Goal: Task Accomplishment & Management: Complete application form

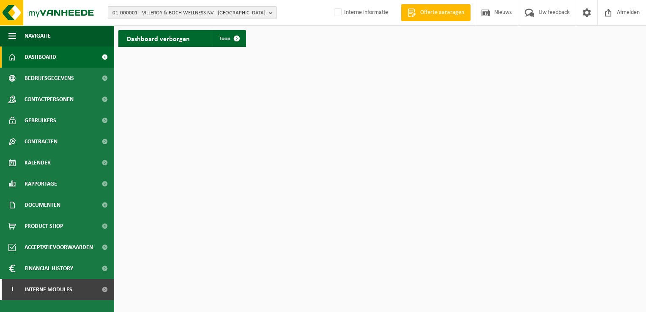
click at [271, 14] on b "button" at bounding box center [273, 13] width 8 height 12
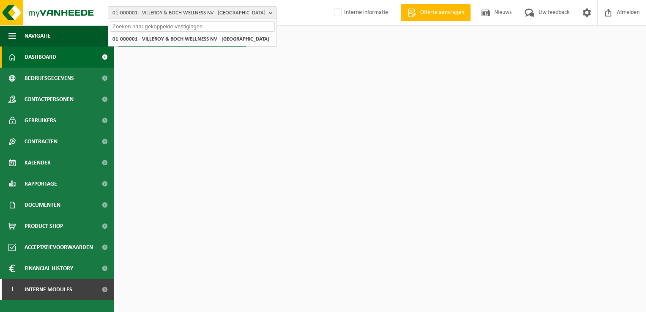
click at [225, 26] on input "text" at bounding box center [192, 26] width 165 height 11
paste input "10-990994"
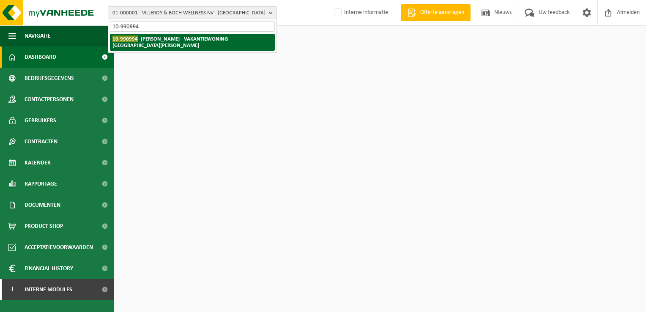
type input "10-990994"
click at [205, 41] on strong "10-990994 - [PERSON_NAME] [GEOGRAPHIC_DATA][PERSON_NAME]" at bounding box center [170, 42] width 115 height 13
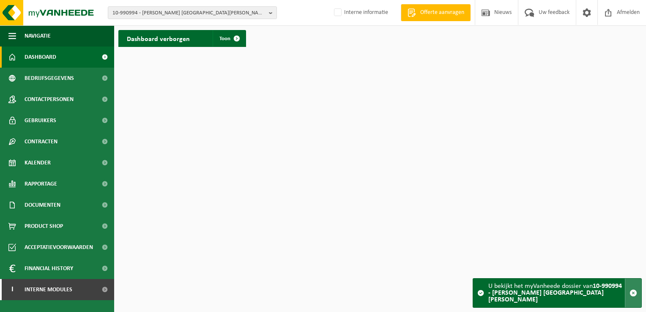
click at [636, 293] on span "button" at bounding box center [634, 293] width 8 height 8
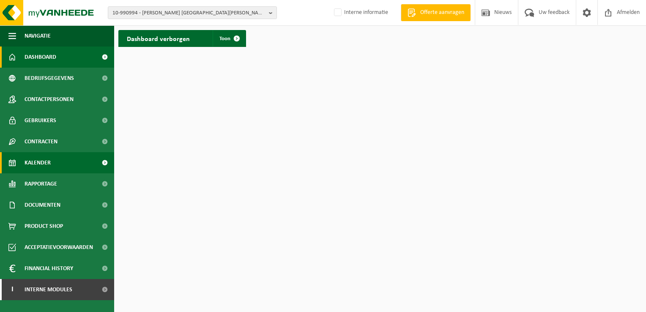
click at [34, 158] on span "Kalender" at bounding box center [38, 162] width 26 height 21
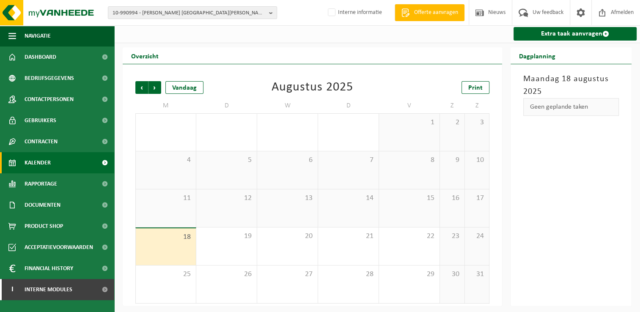
scroll to position [1, 0]
click at [152, 87] on span "Volgende" at bounding box center [154, 87] width 13 height 13
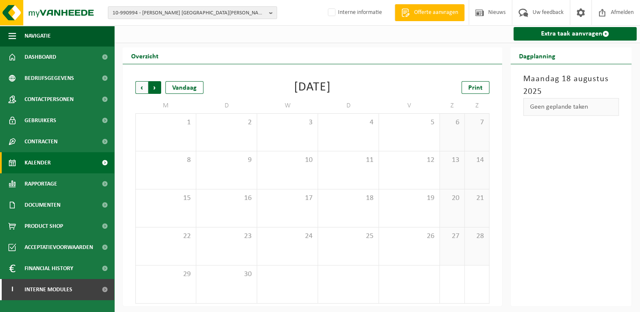
click at [144, 88] on span "Vorige" at bounding box center [141, 87] width 13 height 13
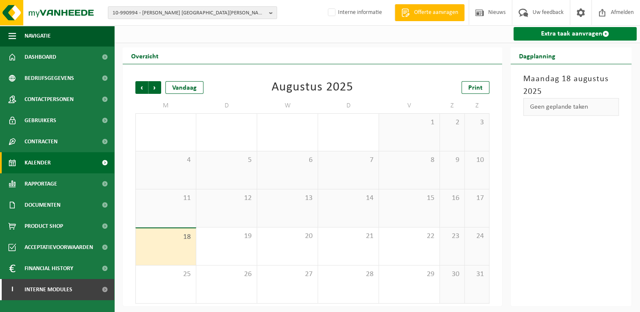
click at [564, 35] on link "Extra taak aanvragen" at bounding box center [575, 34] width 123 height 14
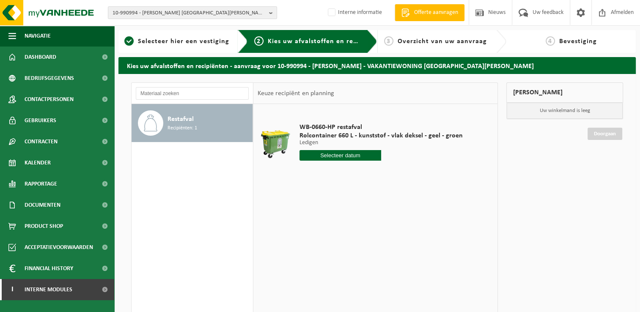
click at [322, 153] on input "text" at bounding box center [341, 155] width 82 height 11
click at [36, 57] on span "Dashboard" at bounding box center [41, 57] width 32 height 21
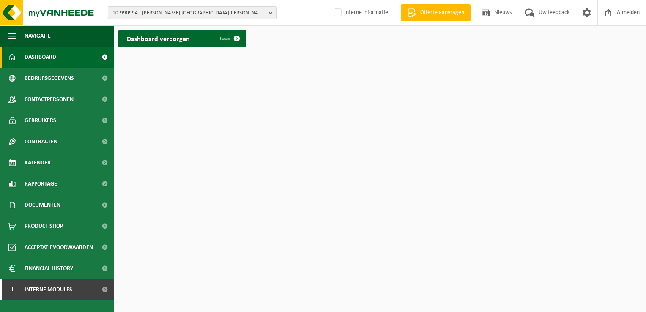
click at [269, 12] on b "button" at bounding box center [273, 13] width 8 height 12
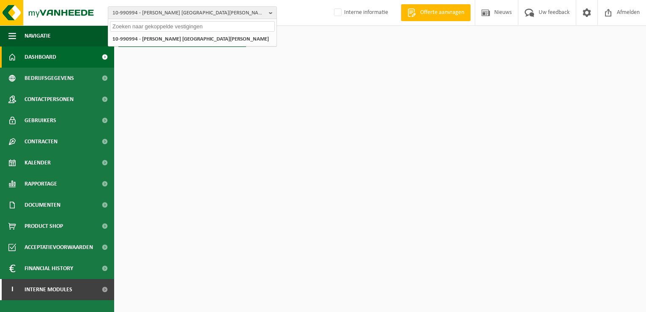
click at [241, 27] on input "text" at bounding box center [192, 26] width 165 height 11
paste input "01-000519"
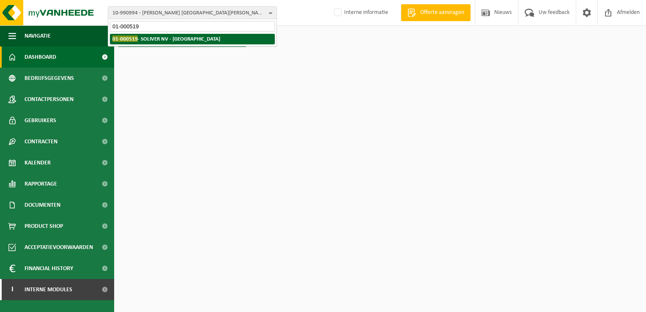
type input "01-000519"
click at [174, 37] on strong "01-000519 - SOLIVER NV - RUMBEKE" at bounding box center [167, 39] width 108 height 6
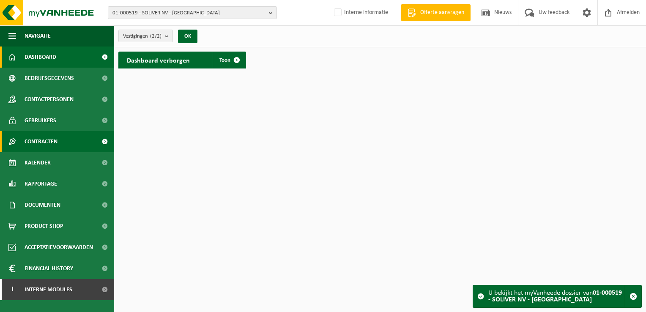
click at [54, 144] on span "Contracten" at bounding box center [41, 141] width 33 height 21
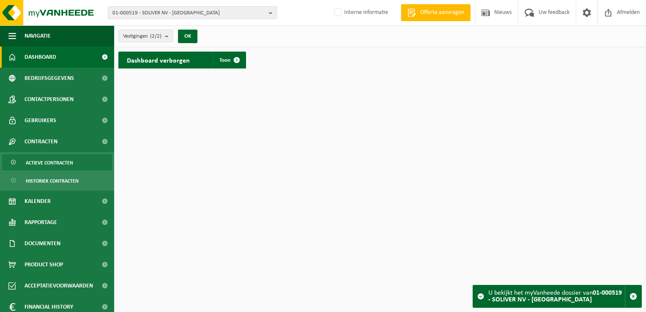
click at [54, 162] on span "Actieve contracten" at bounding box center [49, 163] width 47 height 16
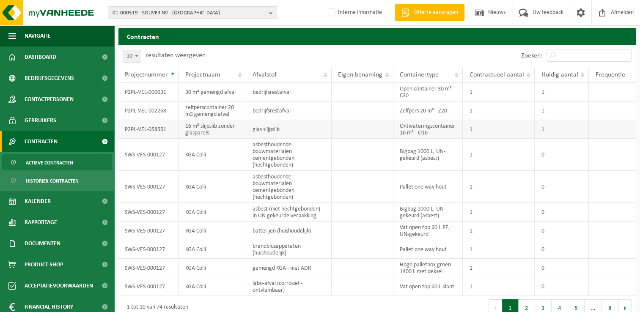
scroll to position [34, 0]
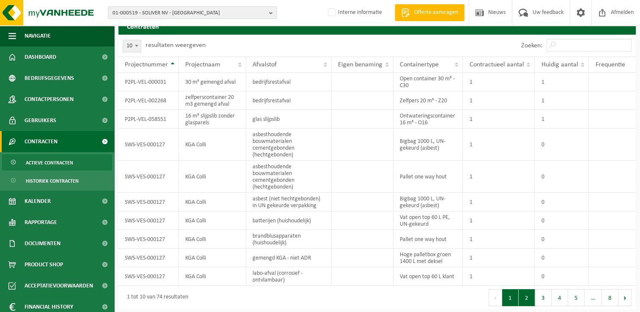
click at [524, 294] on button "2" at bounding box center [527, 297] width 16 height 17
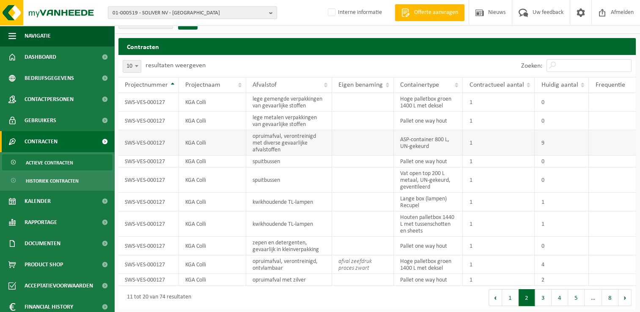
click at [572, 144] on td "9" at bounding box center [562, 142] width 54 height 25
click at [569, 198] on td "1" at bounding box center [562, 202] width 54 height 19
click at [544, 294] on button "3" at bounding box center [543, 297] width 16 height 17
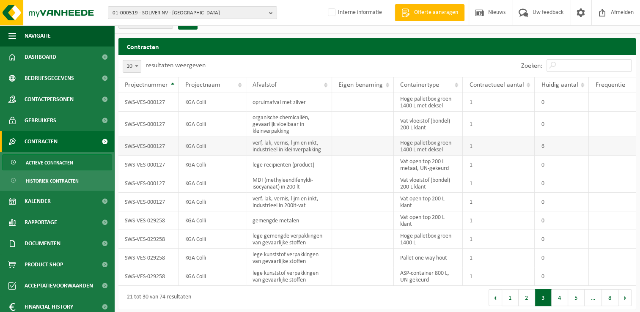
click at [573, 145] on td "6" at bounding box center [562, 146] width 54 height 19
click at [560, 295] on button "4" at bounding box center [560, 297] width 16 height 17
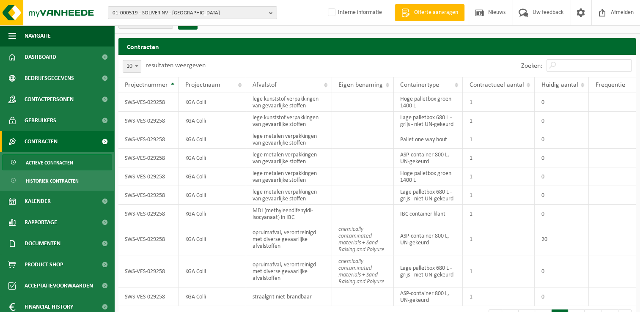
scroll to position [26, 0]
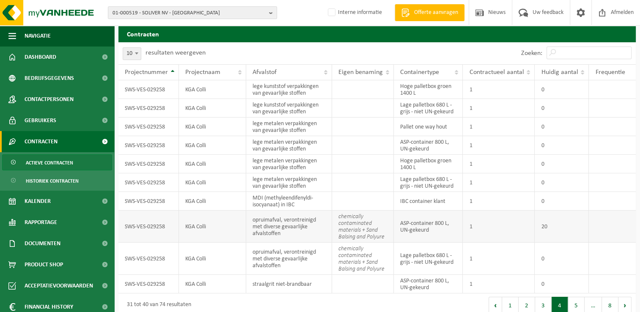
click at [562, 229] on td "20" at bounding box center [562, 227] width 54 height 32
click at [484, 225] on td "1" at bounding box center [499, 227] width 72 height 32
click at [60, 77] on span "Bedrijfsgegevens" at bounding box center [49, 78] width 49 height 21
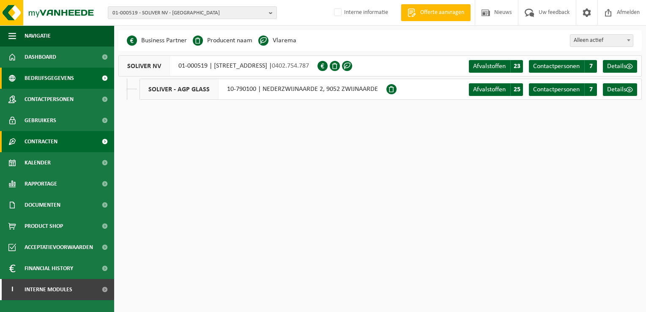
click at [49, 139] on span "Contracten" at bounding box center [41, 141] width 33 height 21
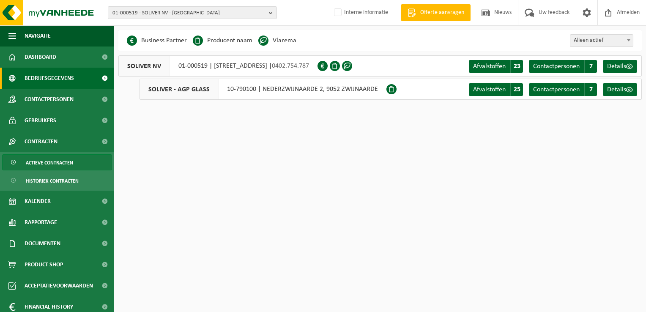
click at [47, 162] on span "Actieve contracten" at bounding box center [49, 163] width 47 height 16
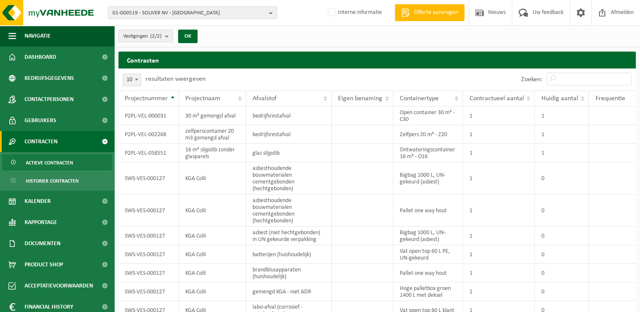
click at [172, 34] on b "submit" at bounding box center [169, 36] width 8 height 12
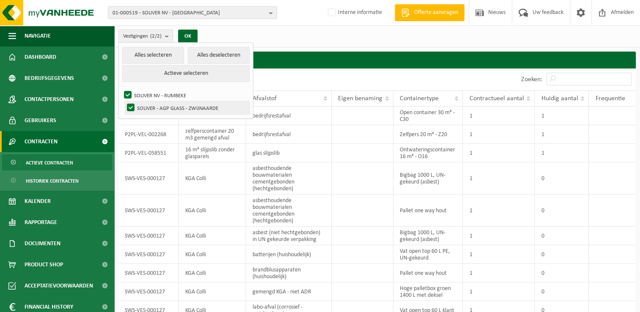
click at [131, 108] on label "SOLIVER - AGP GLASS - ZWIJNAARDE" at bounding box center [187, 108] width 124 height 13
click at [124, 102] on input "SOLIVER - AGP GLASS - ZWIJNAARDE" at bounding box center [124, 101] width 0 height 0
checkbox input "false"
click at [193, 39] on button "OK" at bounding box center [187, 37] width 19 height 14
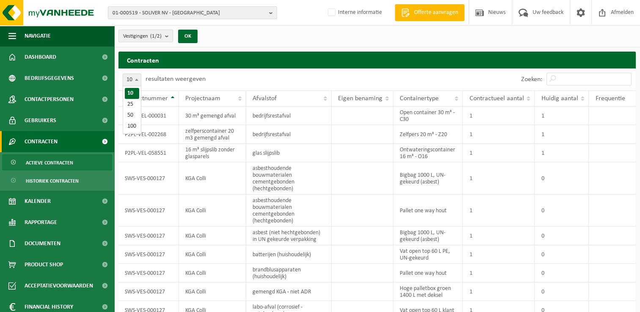
click at [138, 80] on b at bounding box center [136, 80] width 3 height 2
select select "50"
click at [381, 115] on td at bounding box center [363, 116] width 62 height 19
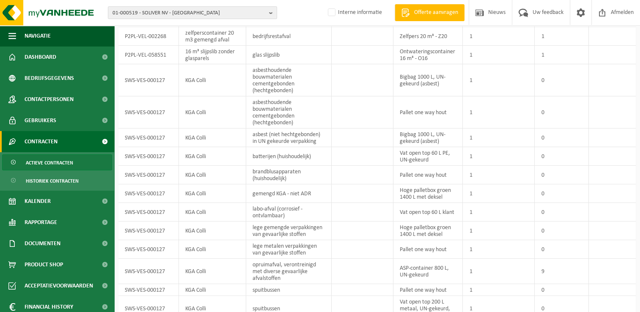
scroll to position [102, 0]
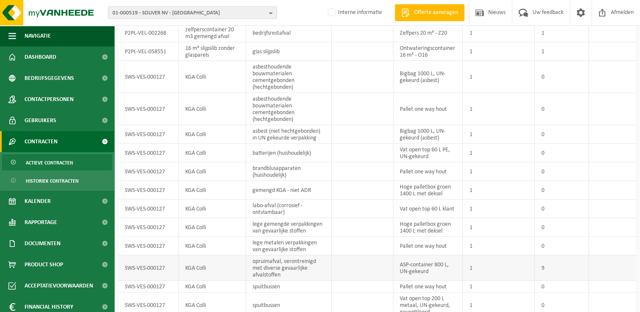
click at [561, 261] on td "9" at bounding box center [562, 268] width 54 height 25
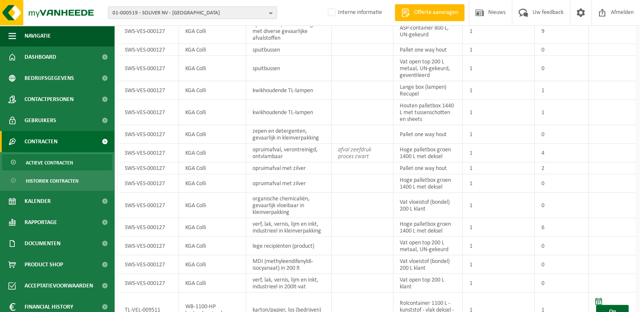
scroll to position [355, 0]
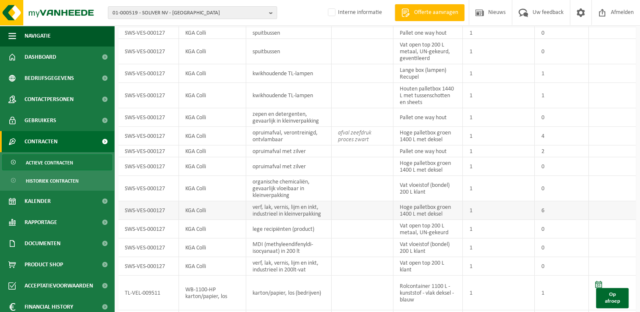
click at [564, 209] on td "6" at bounding box center [562, 210] width 54 height 19
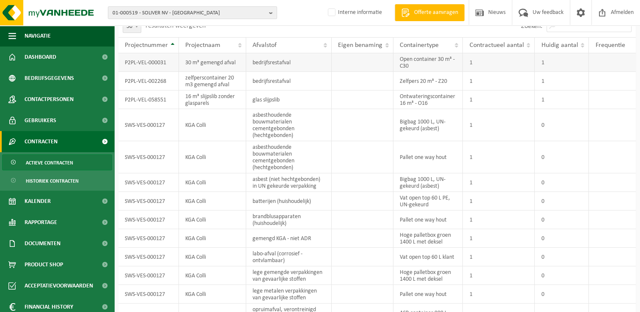
scroll to position [0, 0]
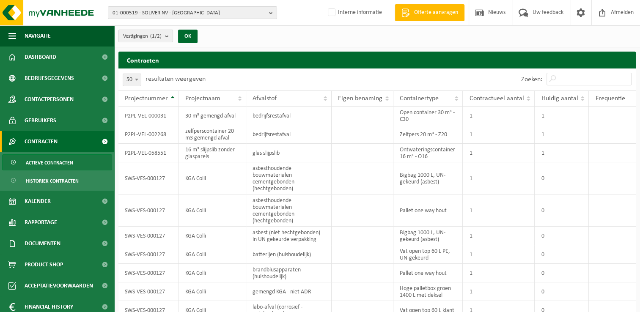
click at [168, 38] on b "submit" at bounding box center [169, 36] width 8 height 12
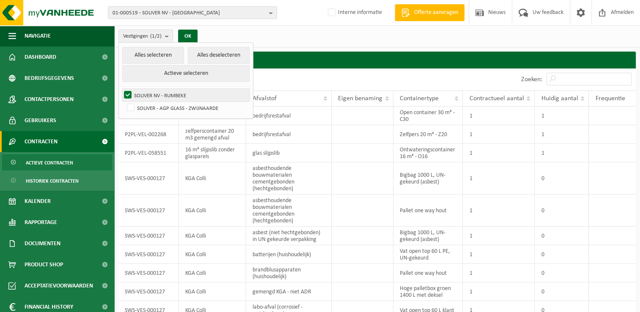
drag, startPoint x: 127, startPoint y: 92, endPoint x: 127, endPoint y: 104, distance: 11.8
click at [127, 92] on label "SOLIVER NV - RUMBEKE" at bounding box center [185, 95] width 127 height 13
click at [121, 89] on input "SOLIVER NV - RUMBEKE" at bounding box center [121, 88] width 0 height 0
checkbox input "false"
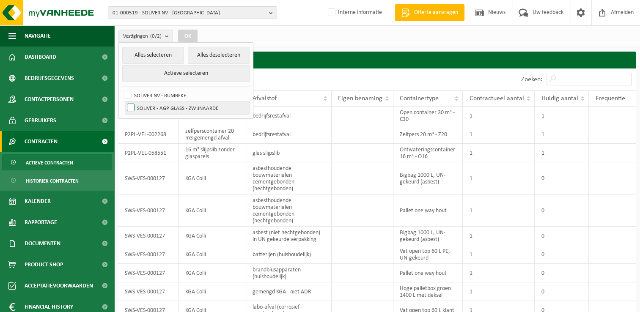
click at [128, 106] on label "SOLIVER - AGP GLASS - ZWIJNAARDE" at bounding box center [187, 108] width 124 height 13
click at [124, 102] on input "SOLIVER - AGP GLASS - ZWIJNAARDE" at bounding box center [124, 101] width 0 height 0
checkbox input "true"
click at [191, 36] on button "OK" at bounding box center [187, 37] width 19 height 14
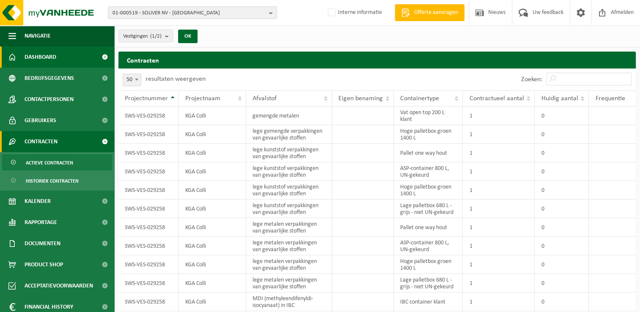
click at [41, 58] on span "Dashboard" at bounding box center [41, 57] width 32 height 21
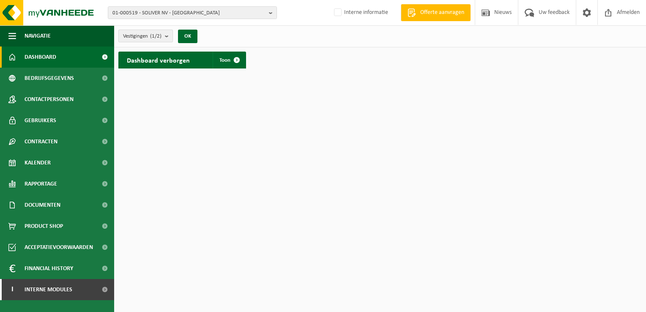
click at [169, 37] on b "submit" at bounding box center [169, 36] width 8 height 12
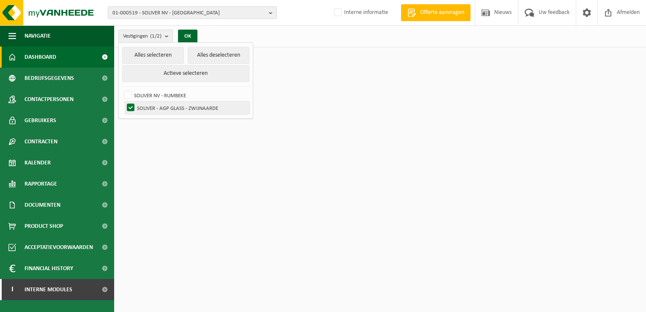
click at [131, 106] on label "SOLIVER - AGP GLASS - ZWIJNAARDE" at bounding box center [187, 108] width 124 height 13
click at [124, 102] on input "SOLIVER - AGP GLASS - ZWIJNAARDE" at bounding box center [124, 101] width 0 height 0
checkbox input "false"
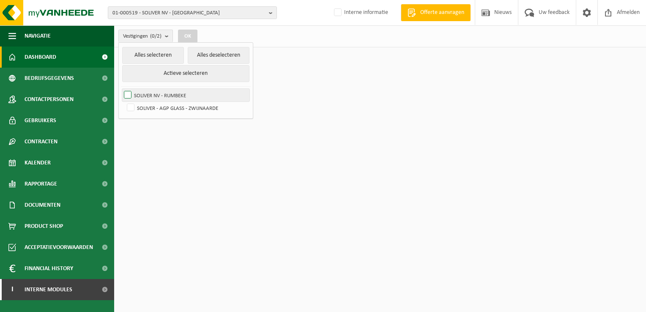
click at [127, 94] on label "SOLIVER NV - RUMBEKE" at bounding box center [185, 95] width 127 height 13
click at [121, 89] on input "SOLIVER NV - RUMBEKE" at bounding box center [121, 88] width 0 height 0
checkbox input "true"
click at [191, 36] on button "OK" at bounding box center [187, 37] width 19 height 14
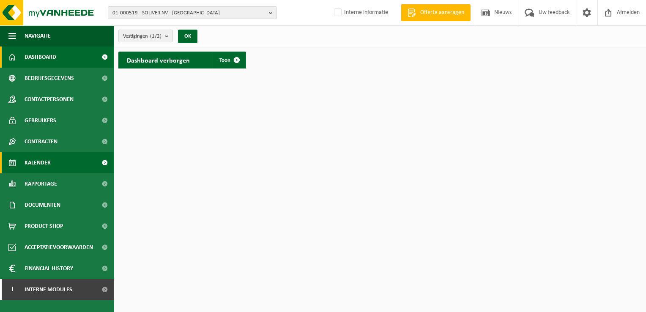
click at [49, 162] on span "Kalender" at bounding box center [38, 162] width 26 height 21
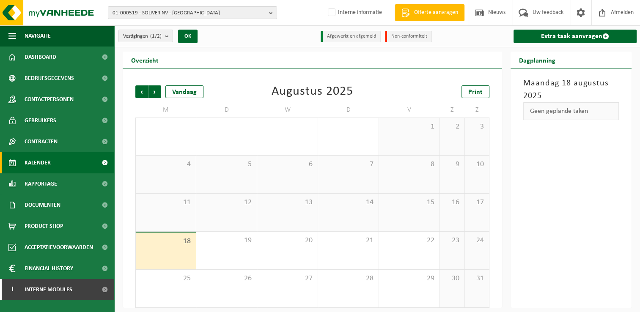
click at [55, 145] on span "Contracten" at bounding box center [41, 141] width 33 height 21
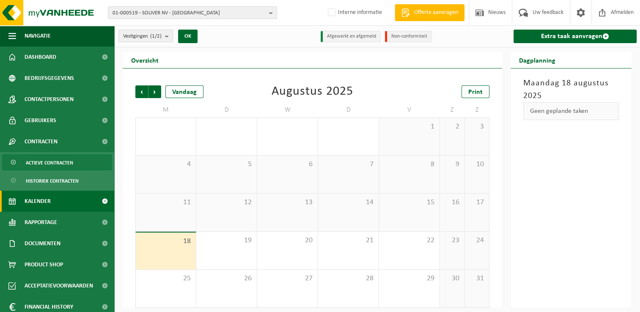
click at [54, 162] on span "Actieve contracten" at bounding box center [49, 163] width 47 height 16
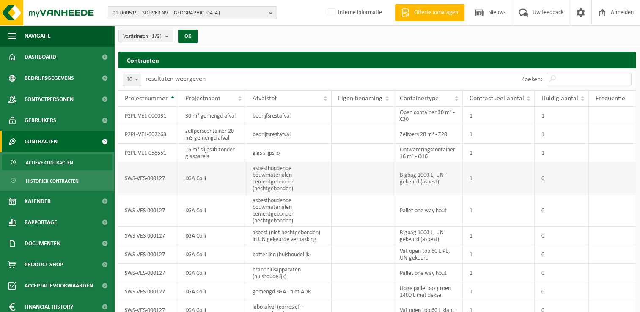
scroll to position [34, 0]
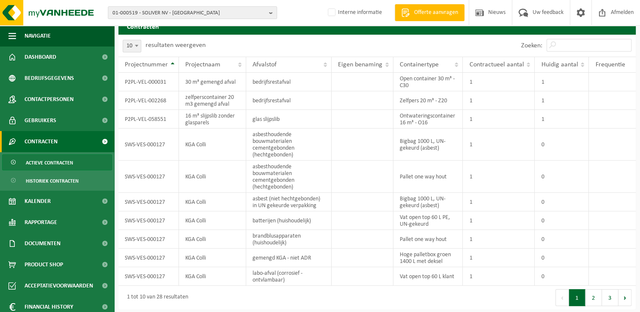
click at [126, 43] on span "10" at bounding box center [132, 46] width 18 height 12
select select "50"
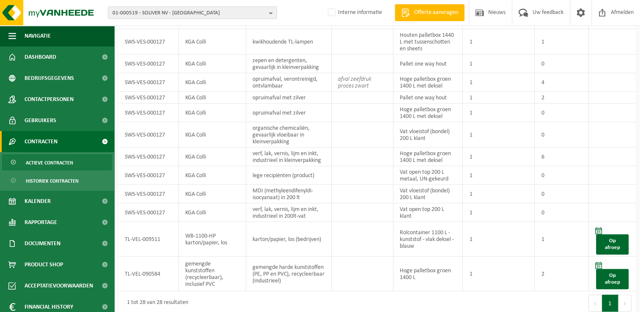
scroll to position [413, 0]
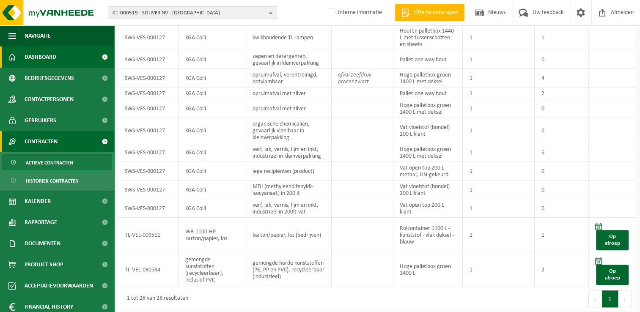
click at [42, 54] on span "Dashboard" at bounding box center [41, 57] width 32 height 21
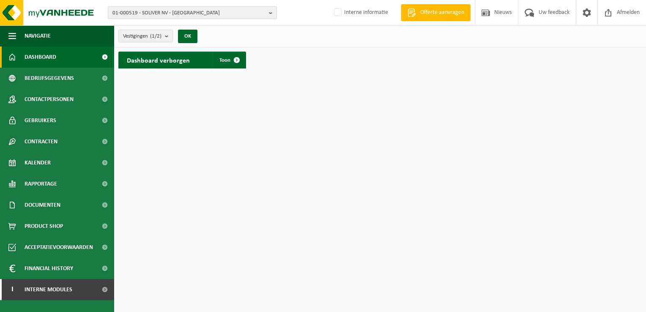
click at [269, 12] on b "button" at bounding box center [273, 13] width 8 height 12
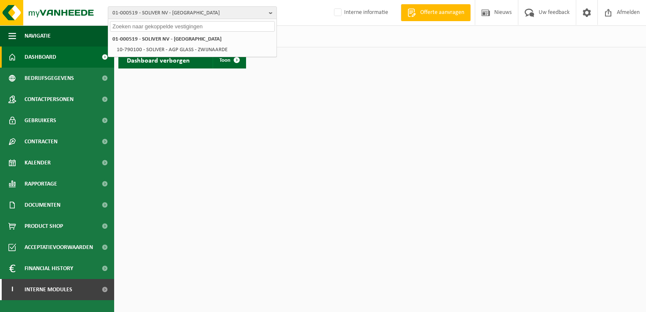
click at [229, 27] on input "text" at bounding box center [192, 26] width 165 height 11
paste input "01-000590"
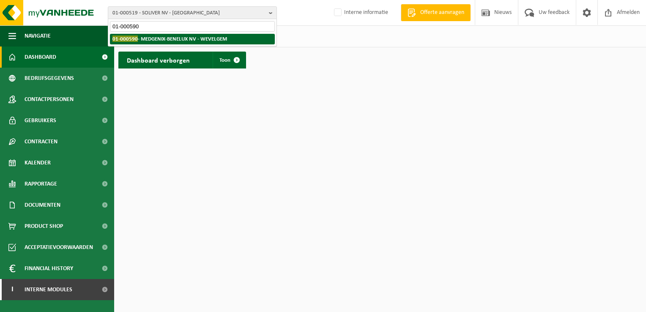
type input "01-000590"
click at [187, 39] on strong "01-000590 - MEDGENIX-[GEOGRAPHIC_DATA] [GEOGRAPHIC_DATA] - WEVELGEM" at bounding box center [170, 39] width 115 height 6
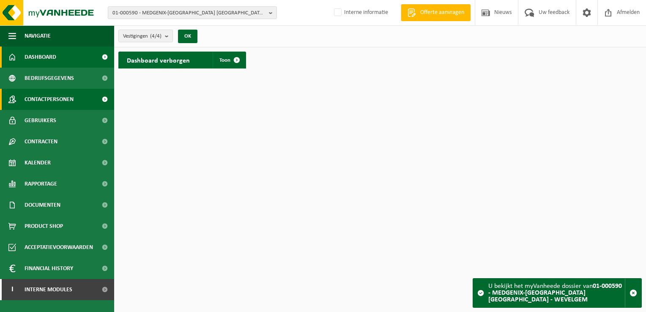
click at [64, 94] on span "Contactpersonen" at bounding box center [49, 99] width 49 height 21
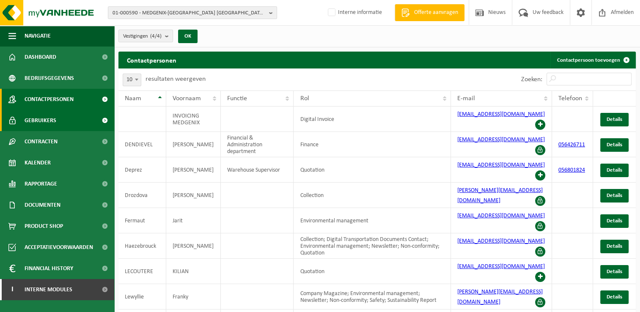
click at [55, 116] on link "Gebruikers" at bounding box center [57, 120] width 114 height 21
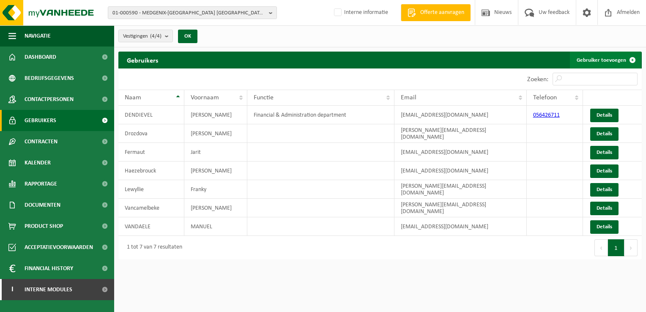
click at [616, 60] on link "Gebruiker toevoegen" at bounding box center [605, 60] width 71 height 17
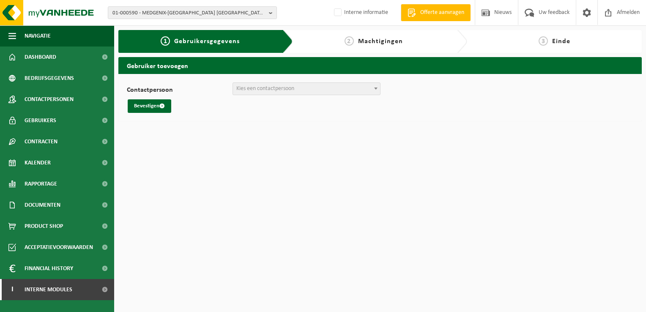
click at [266, 91] on span "Kies een contactpersoon" at bounding box center [265, 88] width 58 height 6
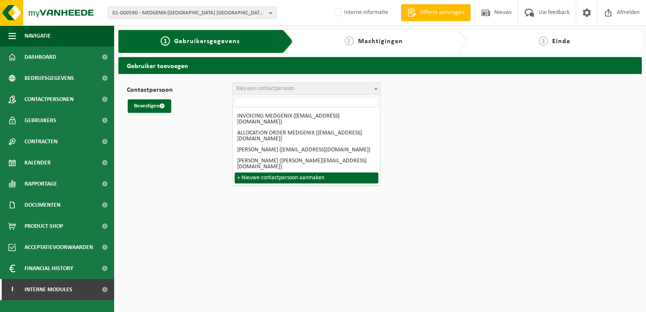
select select "0"
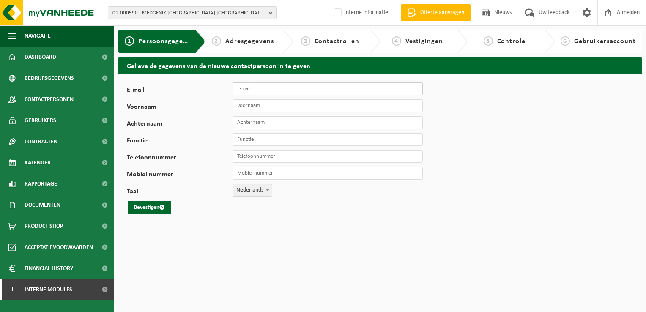
click at [280, 92] on input "E-mail" at bounding box center [328, 88] width 190 height 13
click at [278, 89] on input "E-mail" at bounding box center [328, 88] width 190 height 13
paste input "[PERSON_NAME][EMAIL_ADDRESS][DOMAIN_NAME]"
type input "[PERSON_NAME][EMAIL_ADDRESS][DOMAIN_NAME]"
click at [308, 104] on input "Voornaam" at bounding box center [328, 105] width 190 height 13
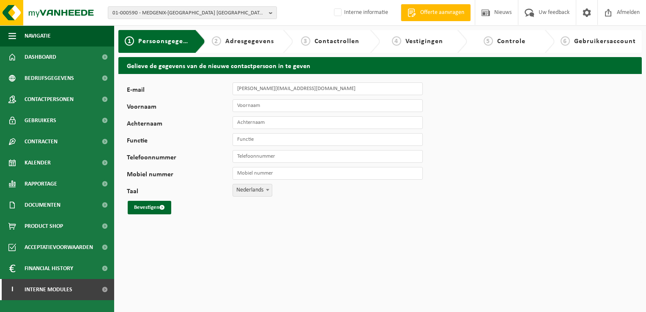
click at [478, 186] on div "E-mail [PERSON_NAME][EMAIL_ADDRESS][DOMAIN_NAME] Voornaam Achternaam Functie Te…" at bounding box center [380, 148] width 524 height 149
click at [324, 105] on input "Voornaam" at bounding box center [328, 105] width 190 height 13
type input "[PERSON_NAME]"
click at [316, 122] on input "Achternaam" at bounding box center [328, 122] width 190 height 13
type input "Dendievel"
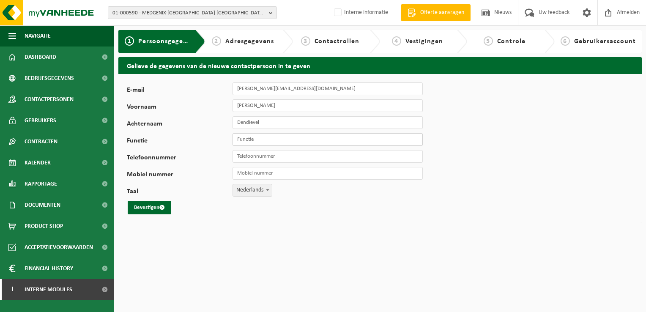
click at [318, 140] on input "Functie" at bounding box center [328, 139] width 190 height 13
click at [415, 158] on input "Telefoonnummer" at bounding box center [328, 156] width 190 height 13
click at [467, 186] on div "E-mail [PERSON_NAME][EMAIL_ADDRESS][DOMAIN_NAME] Voornaam [PERSON_NAME] Dendiev…" at bounding box center [380, 148] width 524 height 149
click at [164, 207] on span "submit" at bounding box center [161, 207] width 5 height 5
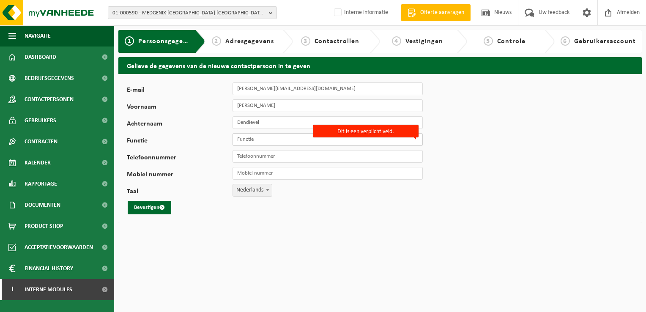
click at [282, 141] on input "Functie" at bounding box center [328, 139] width 190 height 13
click at [305, 140] on input "Functie" at bounding box center [328, 139] width 190 height 13
type input "Administratie"
click at [306, 154] on input "Telefoonnummer" at bounding box center [328, 156] width 190 height 13
click at [543, 196] on div "E-mail [PERSON_NAME][EMAIL_ADDRESS][DOMAIN_NAME] Voornaam [PERSON_NAME] Dendiev…" at bounding box center [380, 148] width 524 height 149
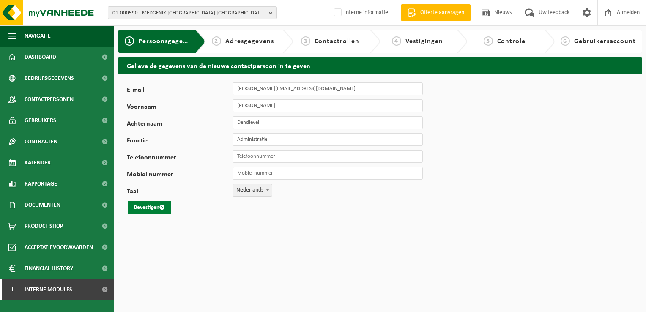
click at [155, 210] on button "Bevestigen" at bounding box center [150, 208] width 44 height 14
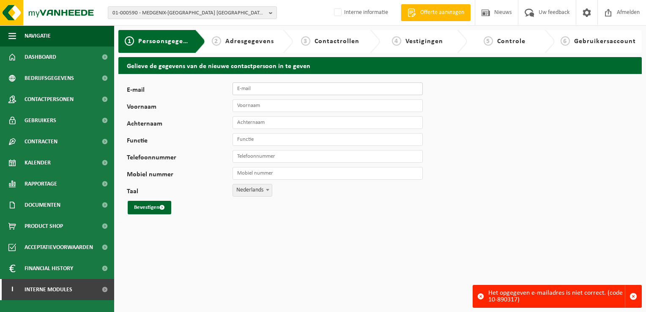
paste input "[PERSON_NAME][EMAIL_ADDRESS][PERSON_NAME][DOMAIN_NAME]"
click at [349, 87] on input "[PERSON_NAME][EMAIL_ADDRESS][PERSON_NAME][DOMAIN_NAME]" at bounding box center [328, 88] width 190 height 13
click at [352, 91] on input "[PERSON_NAME][EMAIL_ADDRESS][PERSON_NAME][DOMAIN_NAME]" at bounding box center [328, 88] width 190 height 13
click at [347, 87] on input "[PERSON_NAME][EMAIL_ADDRESS][PERSON_NAME][DOMAIN_NAME]" at bounding box center [328, 88] width 190 height 13
click at [578, 109] on div "E-mail [PERSON_NAME][EMAIL_ADDRESS][PERSON_NAME][DOMAIN_NAME] Voornaam Achterna…" at bounding box center [380, 148] width 524 height 149
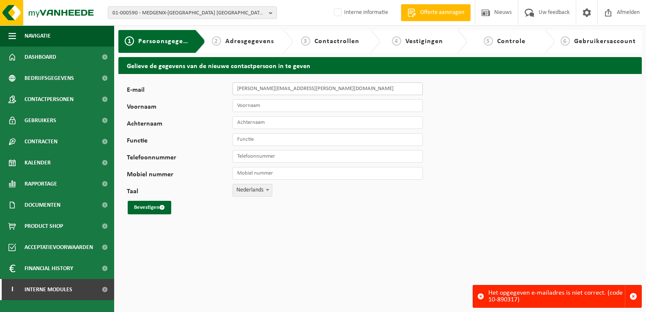
drag, startPoint x: 261, startPoint y: 88, endPoint x: 284, endPoint y: 91, distance: 22.6
click at [261, 88] on input "[PERSON_NAME][EMAIL_ADDRESS][PERSON_NAME][DOMAIN_NAME]" at bounding box center [328, 88] width 190 height 13
click at [236, 88] on input "[PERSON_NAME][EMAIL_ADDRESS][PERSON_NAME][DOMAIN_NAME]" at bounding box center [328, 88] width 190 height 13
type input "[PERSON_NAME][EMAIL_ADDRESS][PERSON_NAME][DOMAIN_NAME]"
click at [332, 104] on input "Voornaam" at bounding box center [328, 105] width 190 height 13
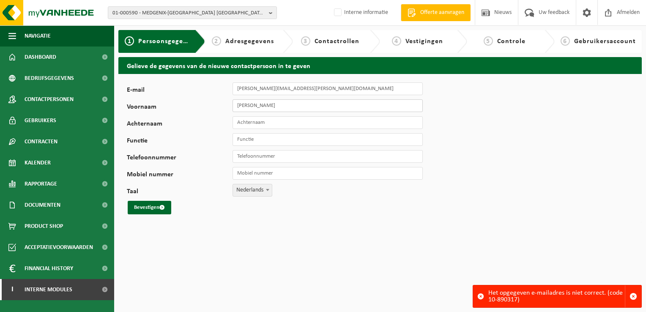
type input "[PERSON_NAME]"
click at [335, 123] on input "Achternaam" at bounding box center [328, 122] width 190 height 13
type input "Dendievel"
click at [395, 143] on input "Functie" at bounding box center [328, 139] width 190 height 13
type input "Administratie"
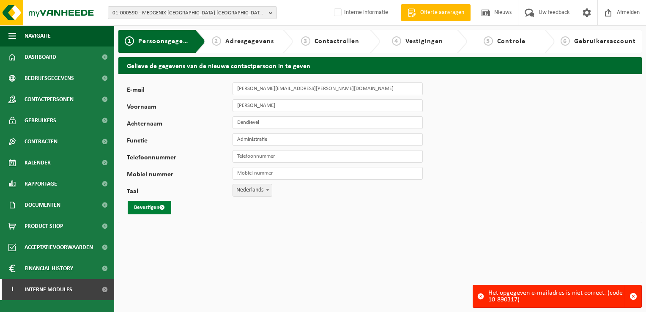
click at [146, 204] on button "Bevestigen" at bounding box center [150, 208] width 44 height 14
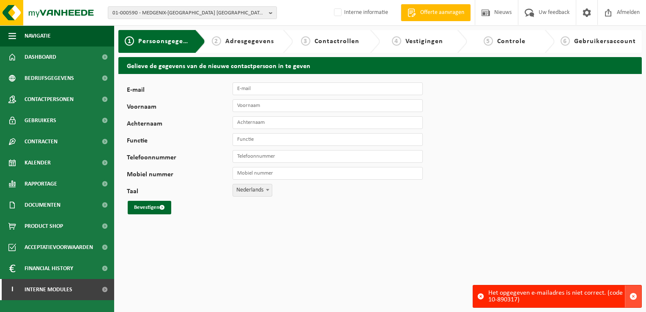
click at [635, 297] on span "button" at bounding box center [634, 297] width 8 height 8
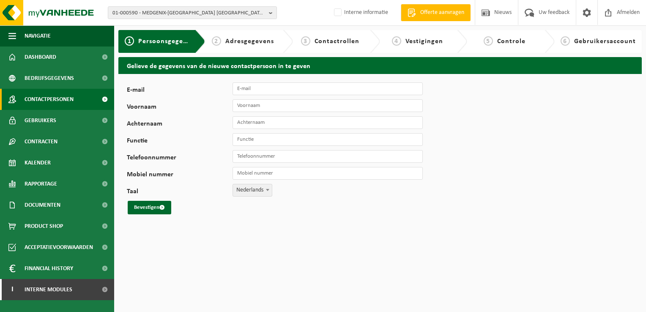
click at [50, 100] on span "Contactpersonen" at bounding box center [49, 99] width 49 height 21
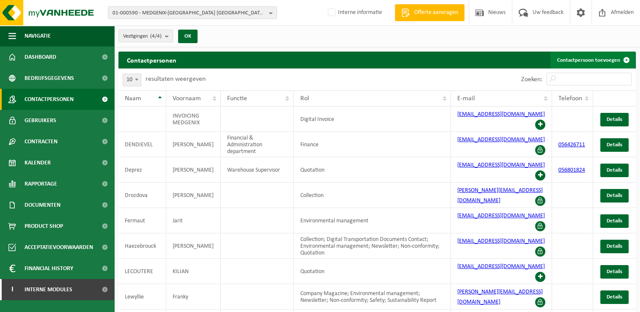
click at [581, 60] on link "Contactpersoon toevoegen" at bounding box center [592, 60] width 85 height 17
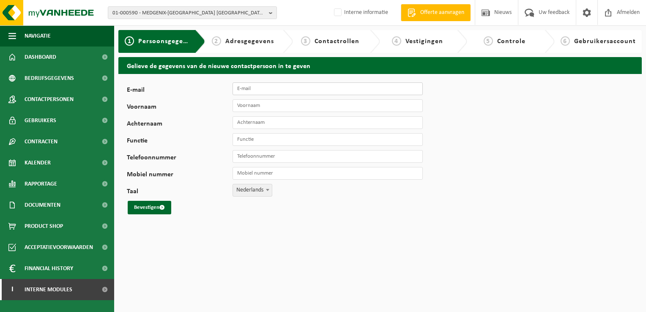
click at [369, 91] on input "E-mail" at bounding box center [328, 88] width 190 height 13
type input "[EMAIL_ADDRESS][DOMAIN_NAME]"
click at [538, 126] on div "E-mail [EMAIL_ADDRESS][DOMAIN_NAME] Voornaam Achternaam Functie Telefoonnummer …" at bounding box center [380, 148] width 524 height 149
click at [302, 108] on input "Voornaam" at bounding box center [328, 105] width 190 height 13
type input "[PERSON_NAME]"
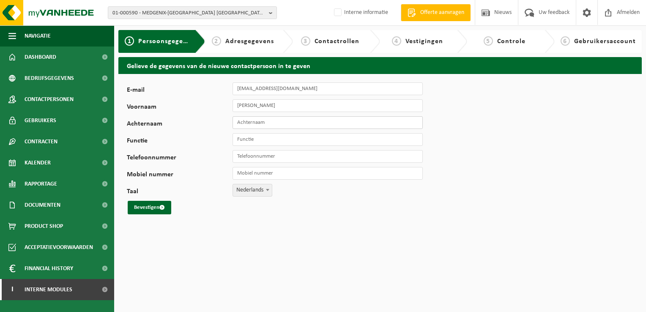
click at [387, 124] on input "Achternaam" at bounding box center [328, 122] width 190 height 13
type input "Dendievel"
click at [400, 138] on input "Functie" at bounding box center [328, 139] width 190 height 13
type input "Administratie"
drag, startPoint x: 399, startPoint y: 157, endPoint x: 390, endPoint y: 163, distance: 11.6
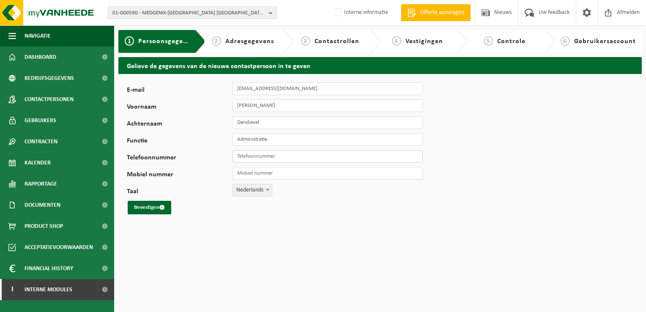
click at [399, 157] on input "Telefoonnummer" at bounding box center [328, 156] width 190 height 13
click at [454, 217] on div "E-mail [EMAIL_ADDRESS][DOMAIN_NAME] Voornaam [PERSON_NAME] Dendievel Functie Ad…" at bounding box center [380, 148] width 524 height 149
click at [141, 206] on button "Bevestigen" at bounding box center [150, 208] width 44 height 14
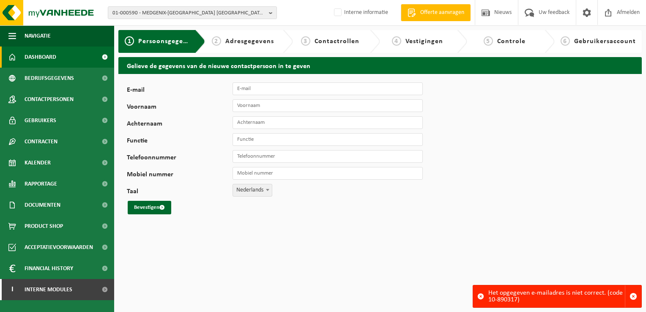
click at [51, 59] on span "Dashboard" at bounding box center [41, 57] width 32 height 21
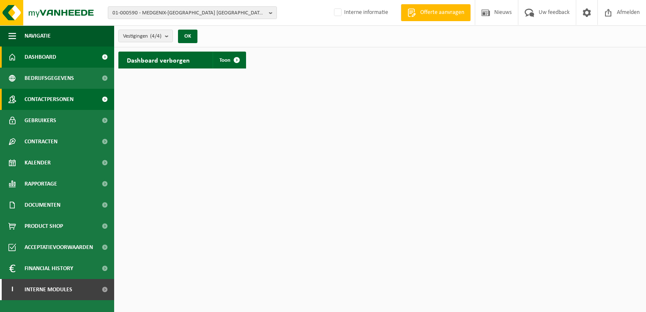
click at [49, 101] on span "Contactpersonen" at bounding box center [49, 99] width 49 height 21
